Goal: Task Accomplishment & Management: Manage account settings

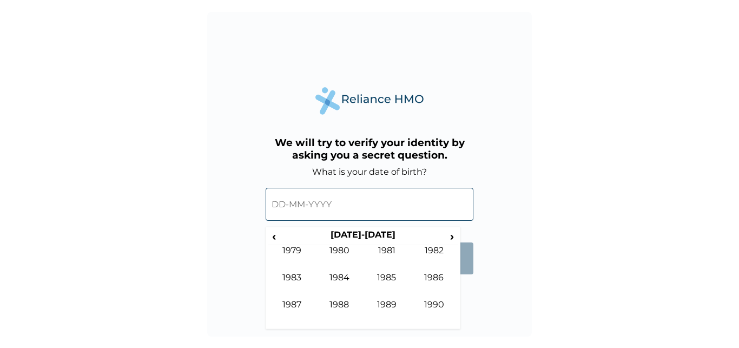
click at [275, 207] on input "text" at bounding box center [370, 204] width 208 height 33
click at [279, 206] on input "text" at bounding box center [370, 204] width 208 height 33
click at [274, 236] on span "‹" at bounding box center [273, 236] width 11 height 14
click at [282, 206] on input "text" at bounding box center [370, 204] width 208 height 33
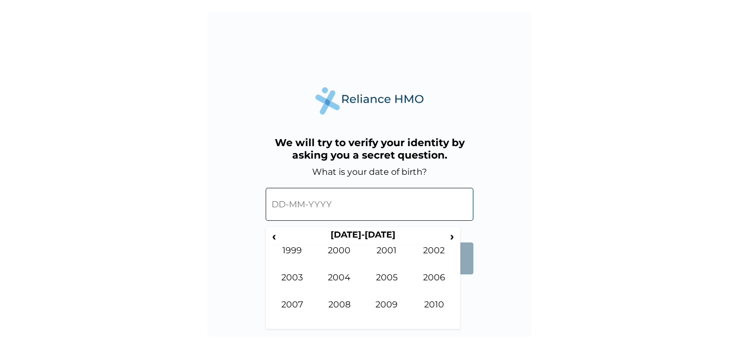
click at [282, 206] on input "text" at bounding box center [370, 204] width 208 height 33
click at [332, 213] on input "text" at bounding box center [370, 204] width 208 height 33
click at [333, 207] on input "text" at bounding box center [370, 204] width 208 height 33
